Goal: Information Seeking & Learning: Learn about a topic

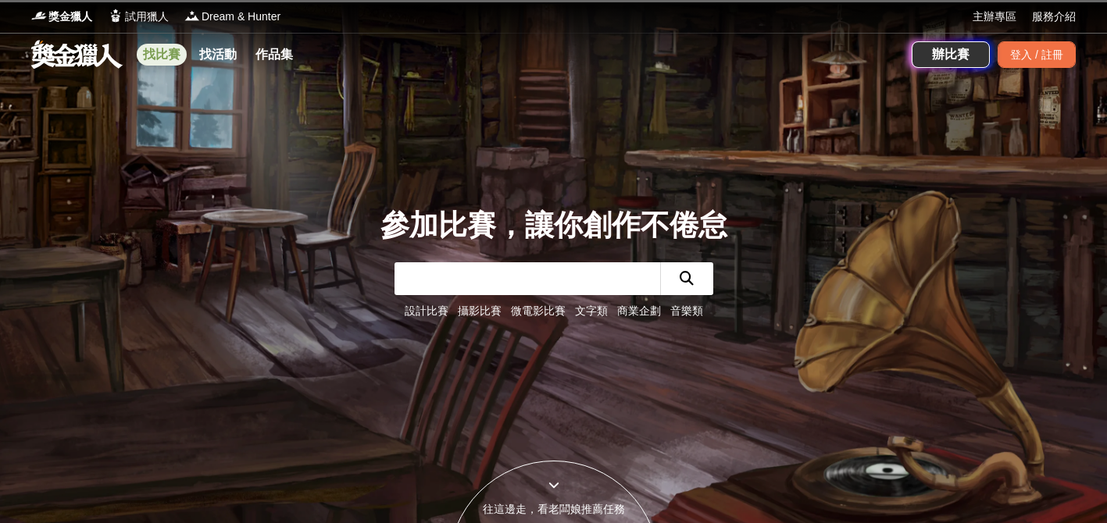
click at [160, 55] on link "找比賽" at bounding box center [162, 55] width 50 height 22
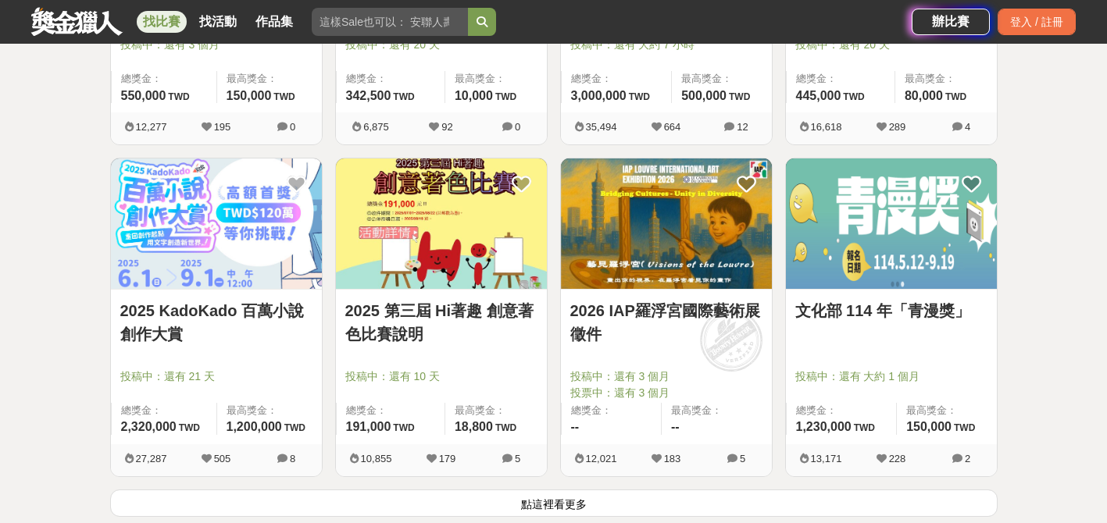
scroll to position [2007, 0]
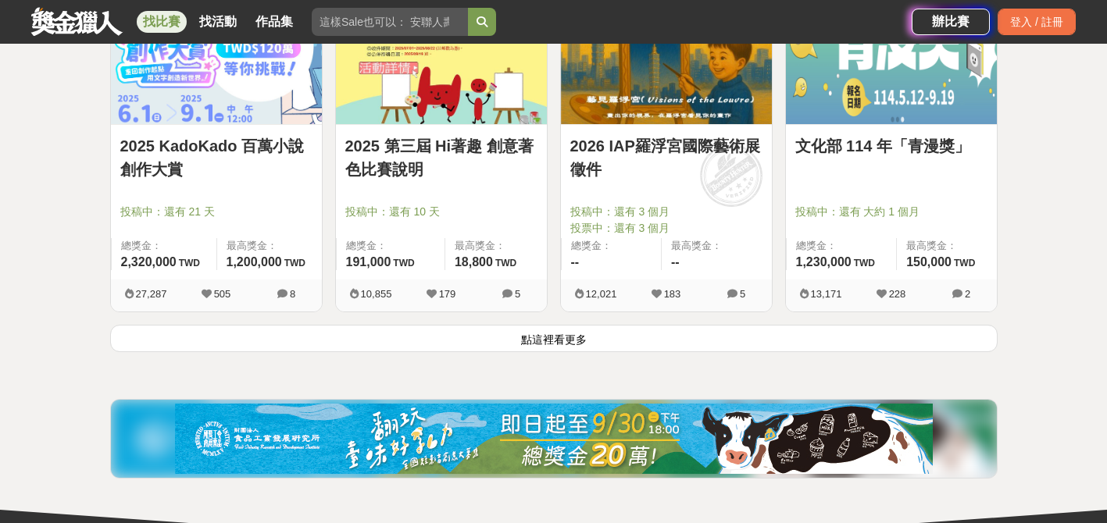
click at [332, 343] on button "點這裡看更多" at bounding box center [553, 338] width 887 height 27
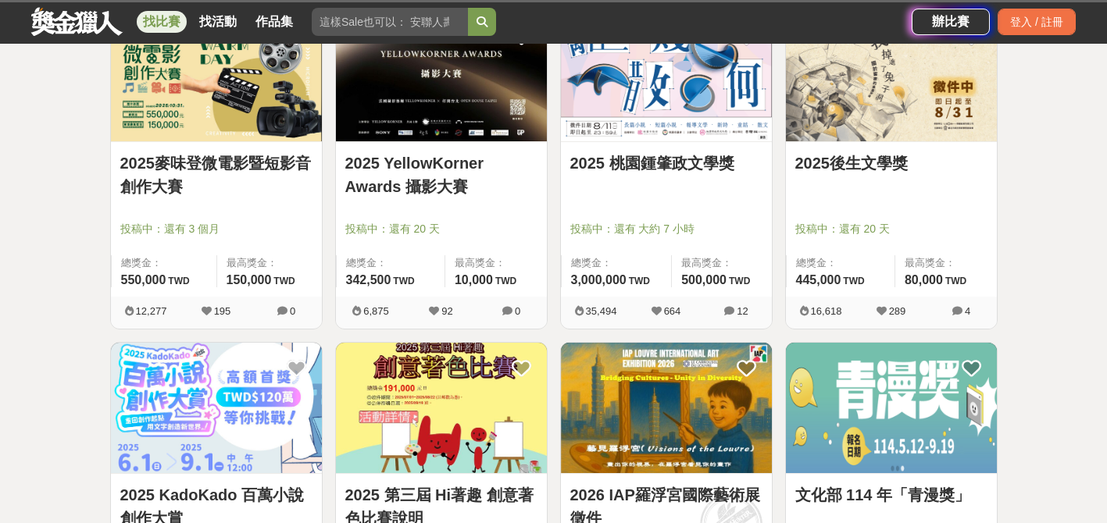
scroll to position [1500, 0]
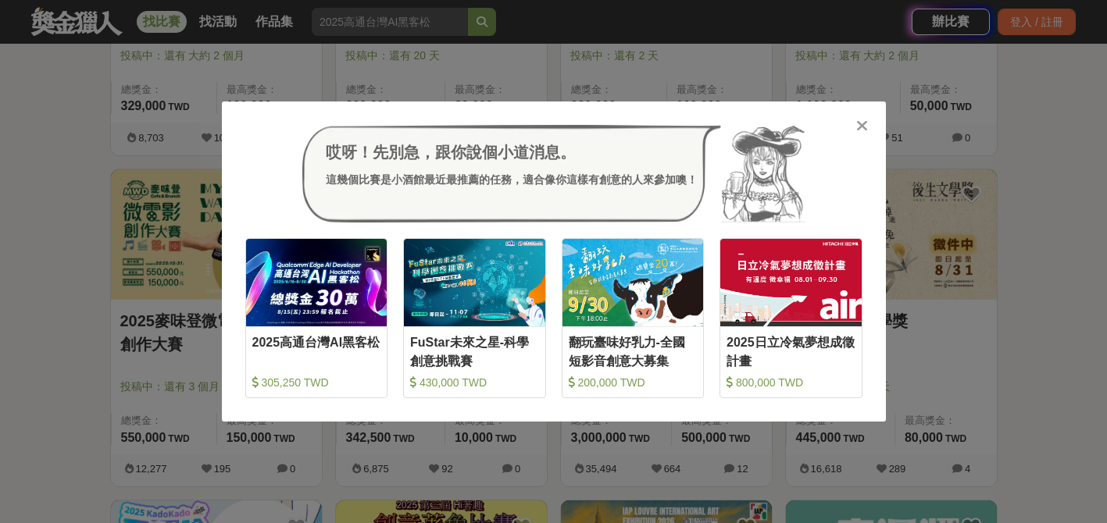
click at [865, 127] on icon at bounding box center [862, 126] width 12 height 16
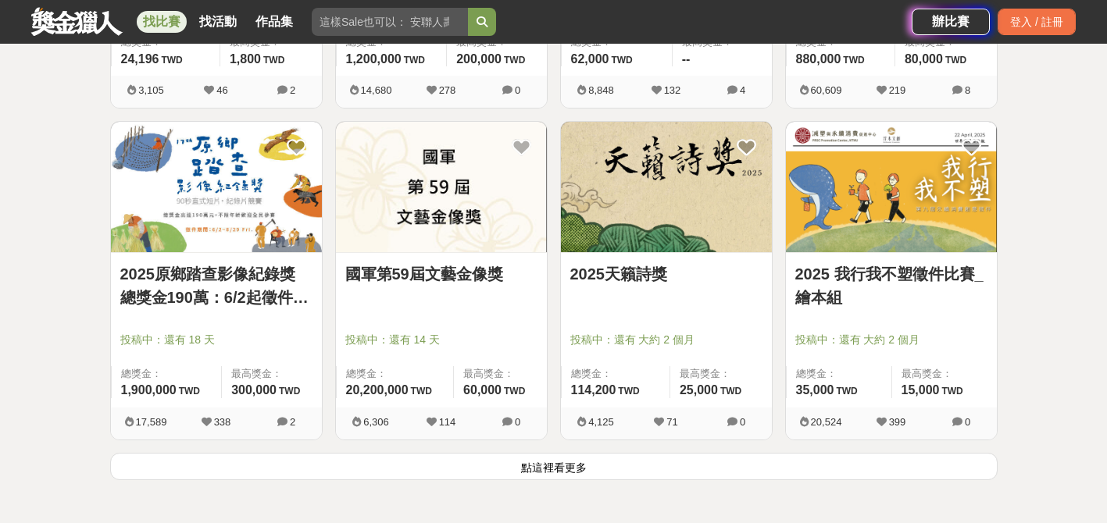
scroll to position [3920, 0]
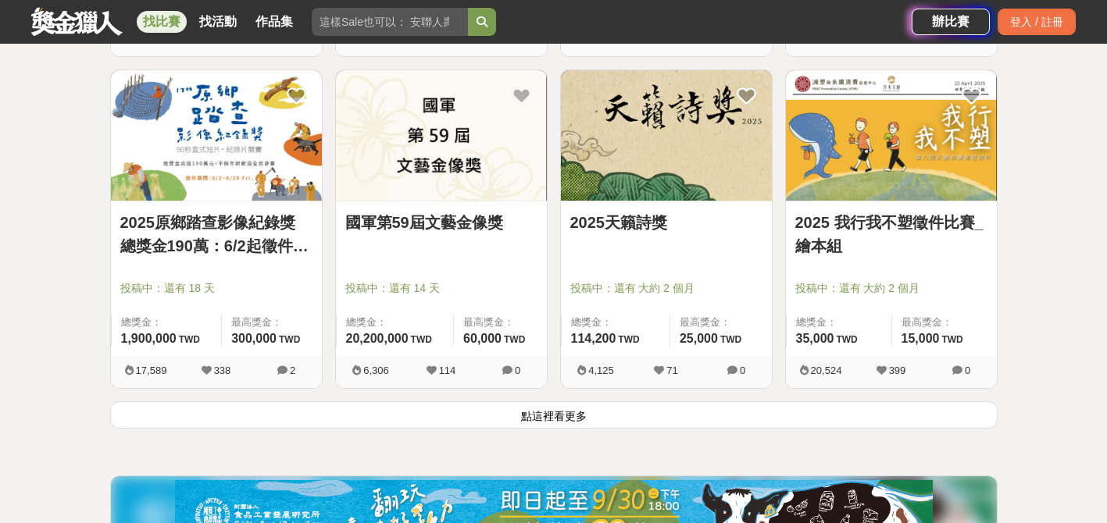
click at [585, 409] on button "點這裡看更多" at bounding box center [553, 414] width 887 height 27
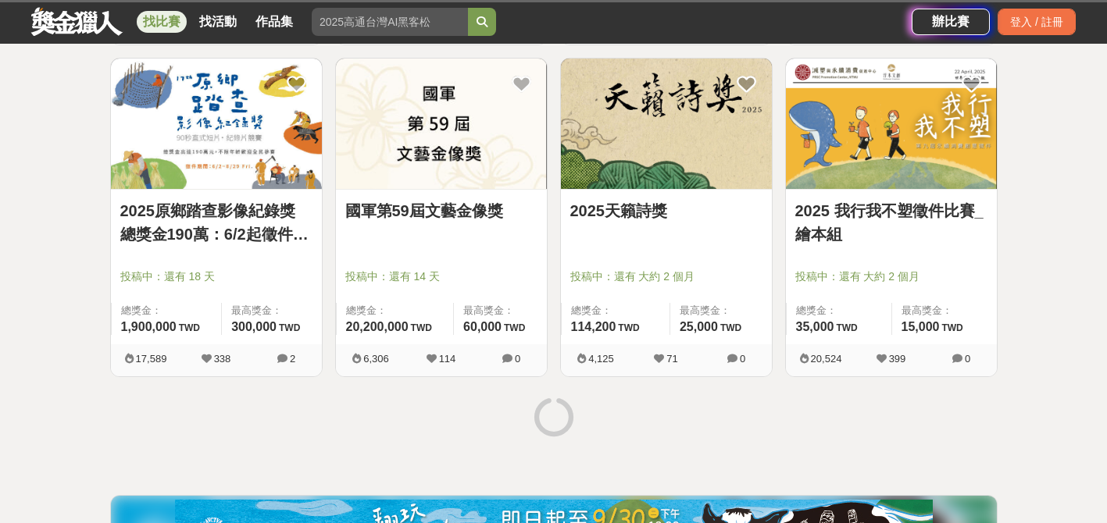
scroll to position [3936, 0]
